Goal: Task Accomplishment & Management: Manage account settings

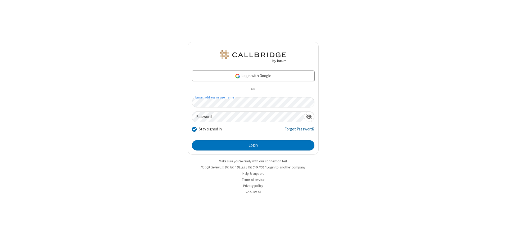
click at [299, 131] on link "Forgot Password?" at bounding box center [299, 131] width 30 height 10
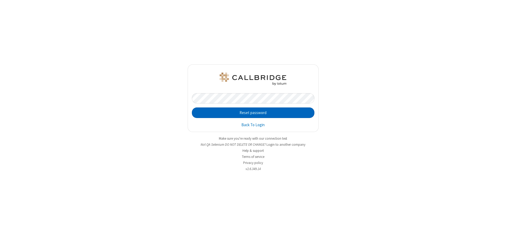
click at [253, 113] on button "Reset password" at bounding box center [253, 113] width 122 height 11
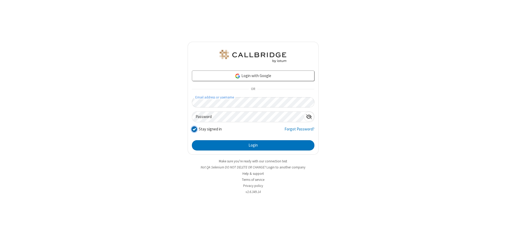
click at [194, 129] on input "Stay signed in" at bounding box center [194, 130] width 5 height 6
checkbox input "false"
click at [253, 146] on button "Login" at bounding box center [253, 145] width 122 height 11
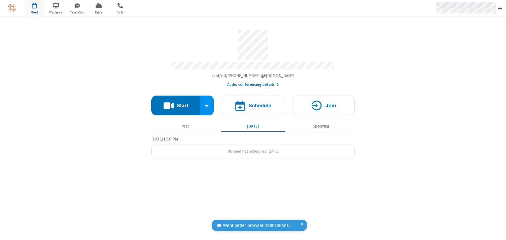
click at [500, 8] on span "Open menu" at bounding box center [500, 8] width 4 height 5
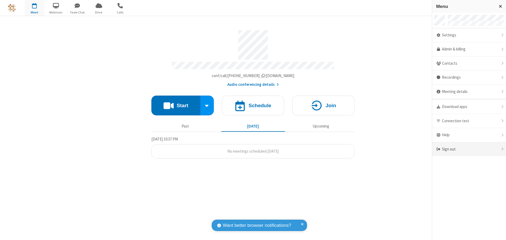
click at [469, 149] on div "Sign out" at bounding box center [469, 150] width 74 height 14
